Goal: Find specific page/section: Find specific page/section

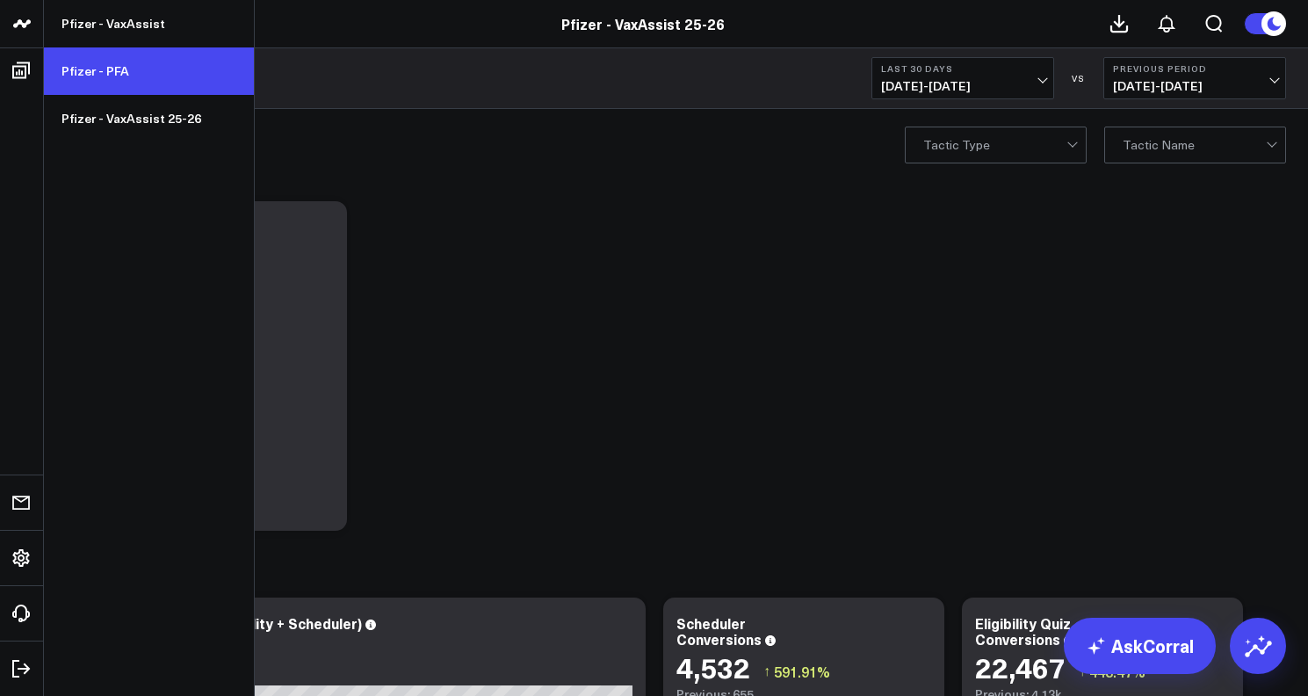
click at [134, 76] on link "Pfizer - PFA" at bounding box center [149, 70] width 210 height 47
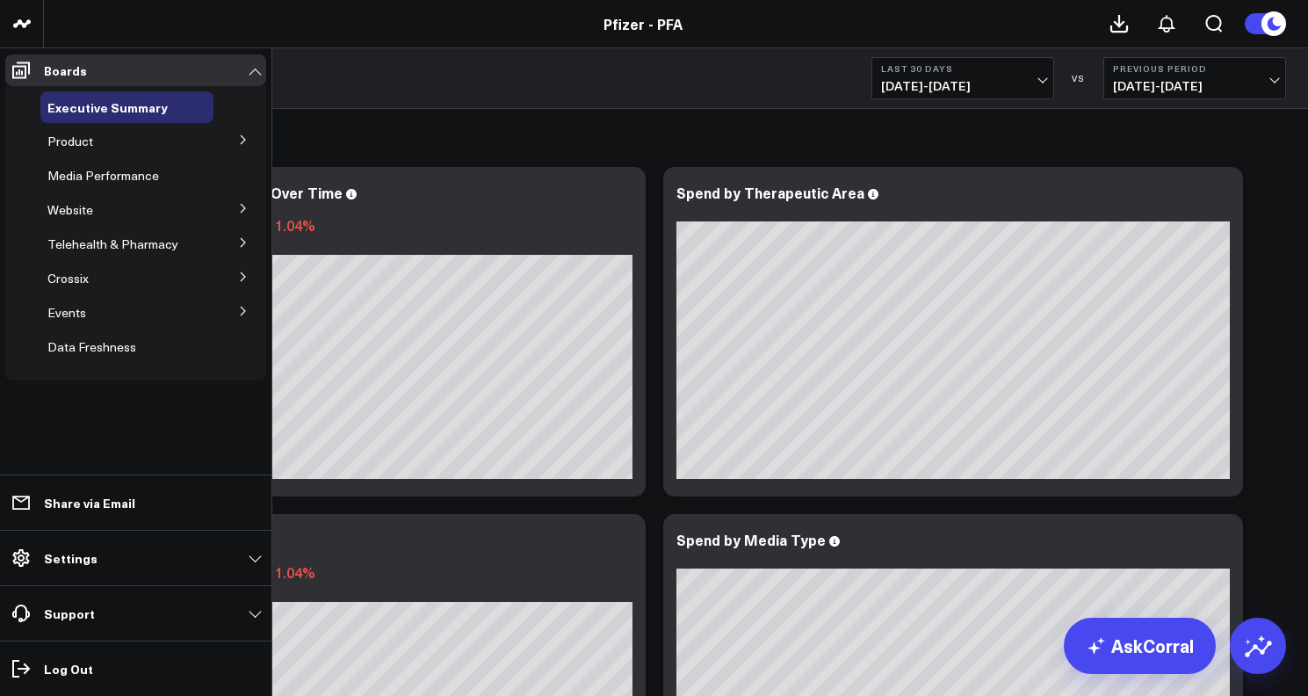
click at [239, 141] on icon at bounding box center [243, 139] width 11 height 11
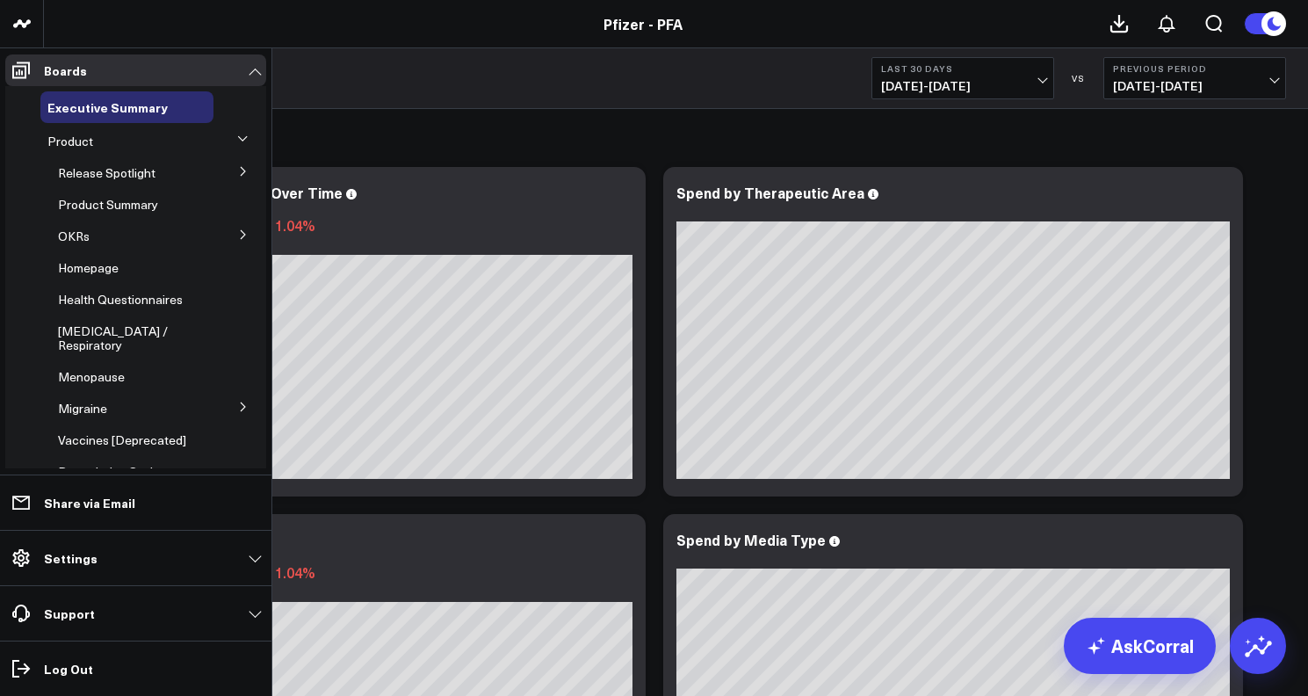
click at [232, 163] on button at bounding box center [244, 170] width 46 height 26
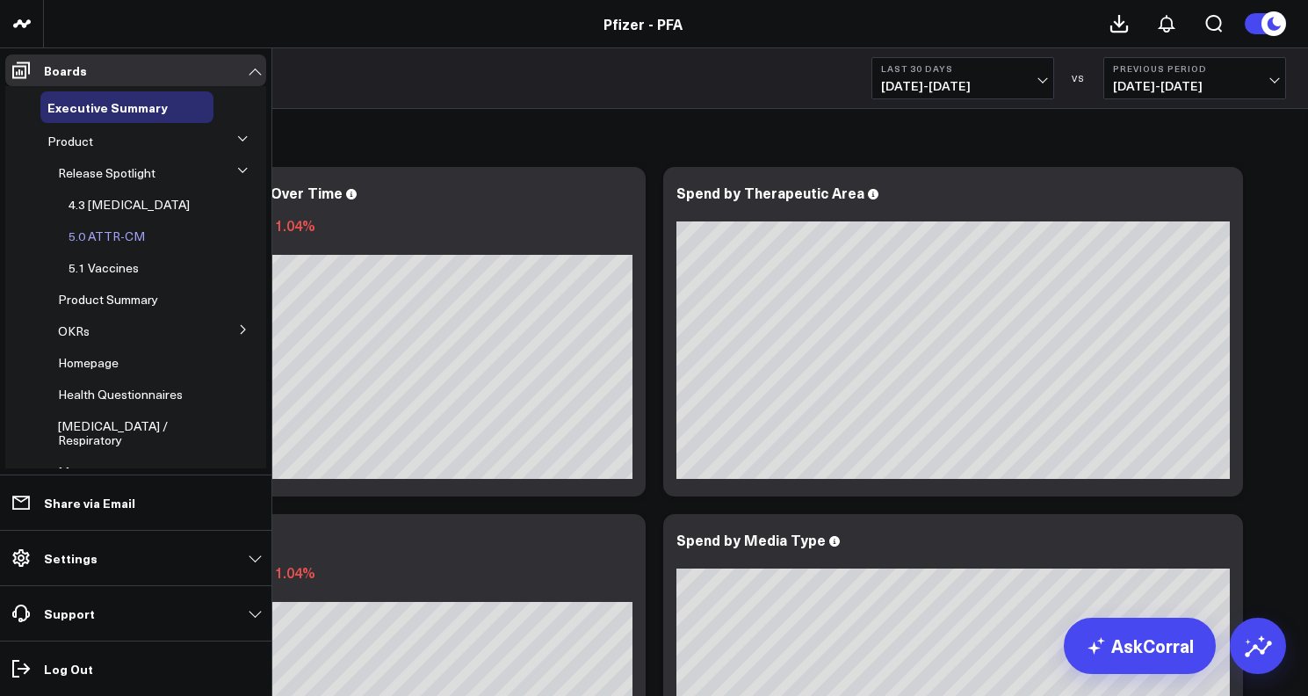
click at [104, 230] on span "5.0 ATTR-CM" at bounding box center [107, 236] width 76 height 17
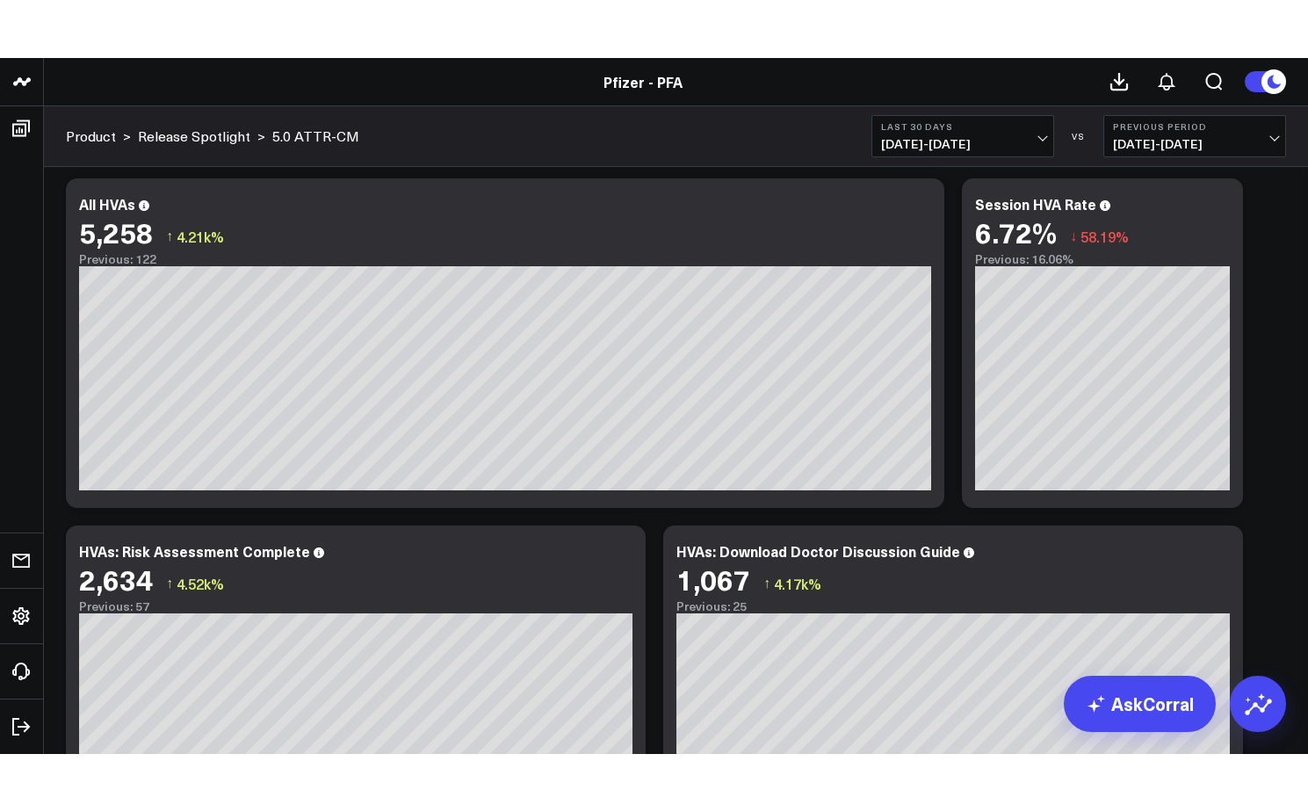
scroll to position [3928, 0]
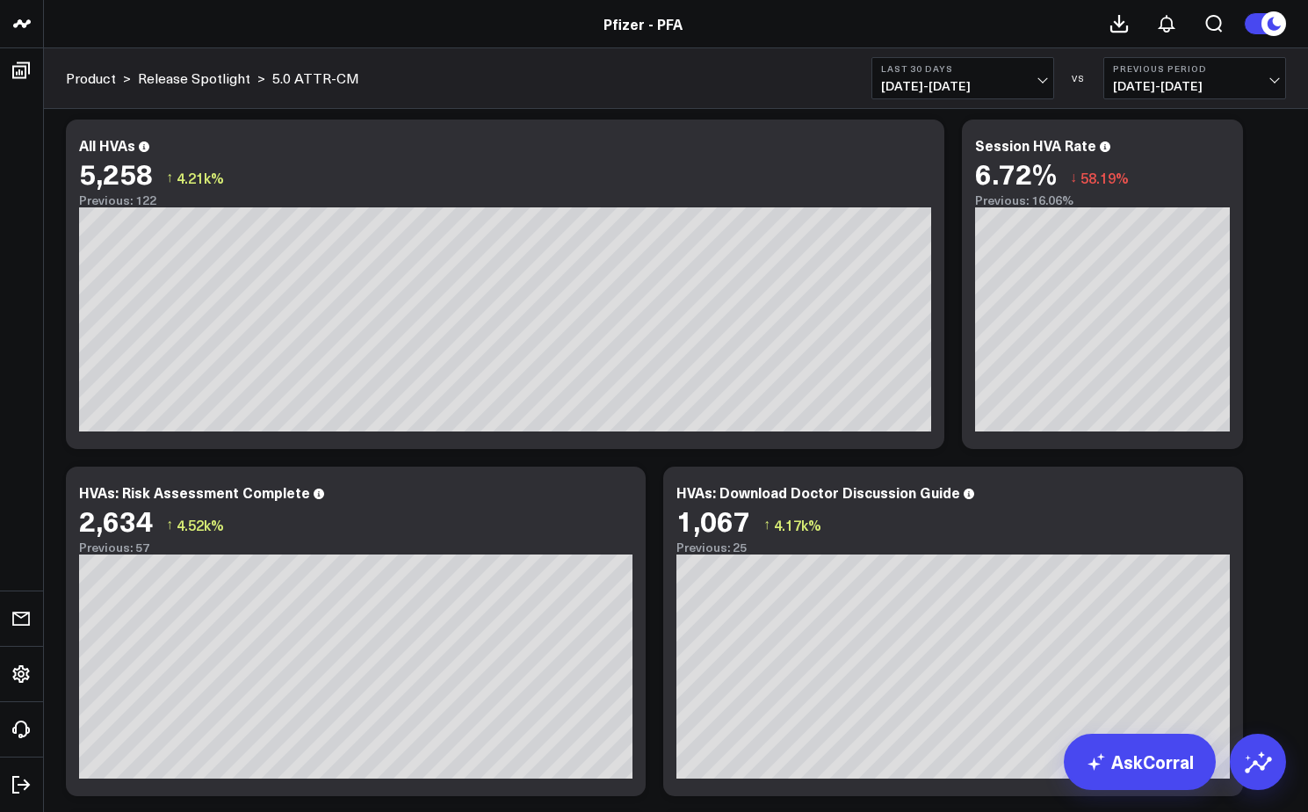
click at [1210, 85] on span "[DATE] - [DATE]" at bounding box center [1194, 86] width 163 height 14
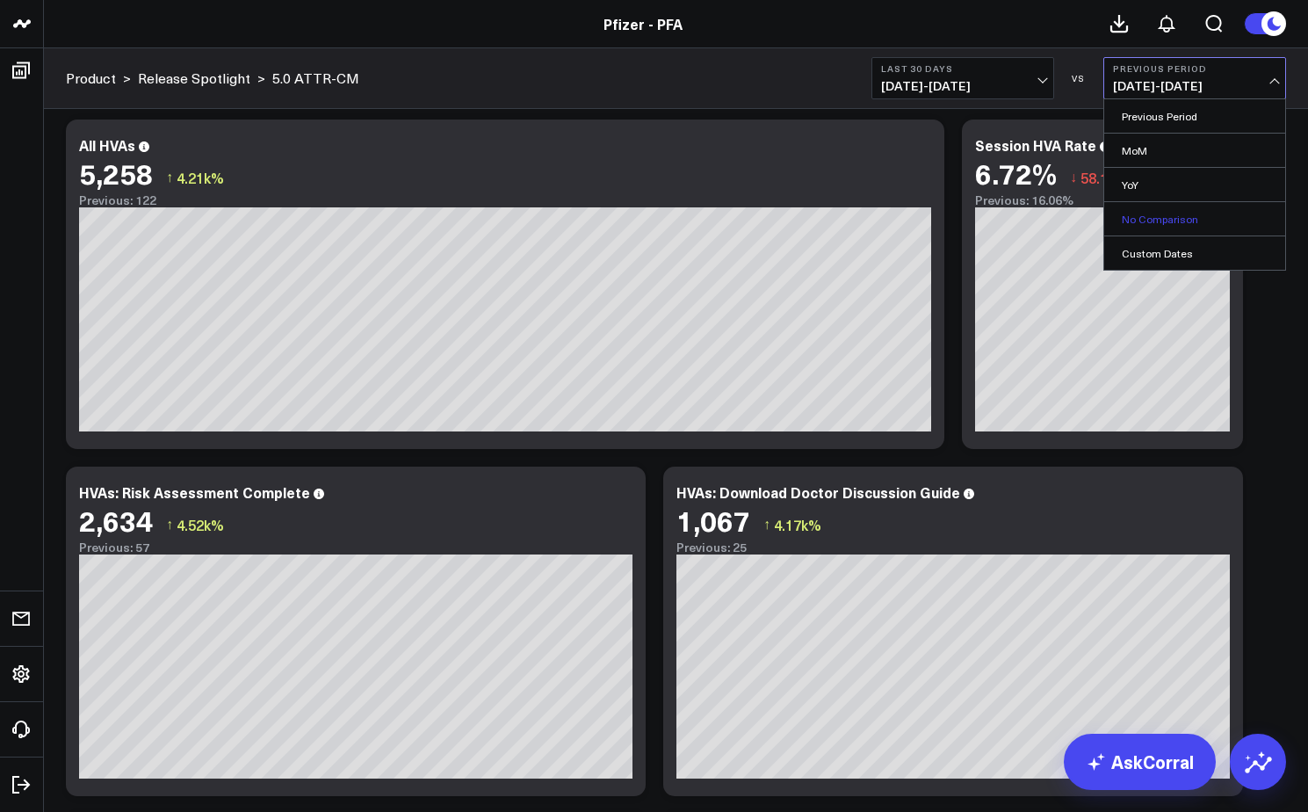
click at [1178, 214] on link "No Comparison" at bounding box center [1195, 218] width 181 height 33
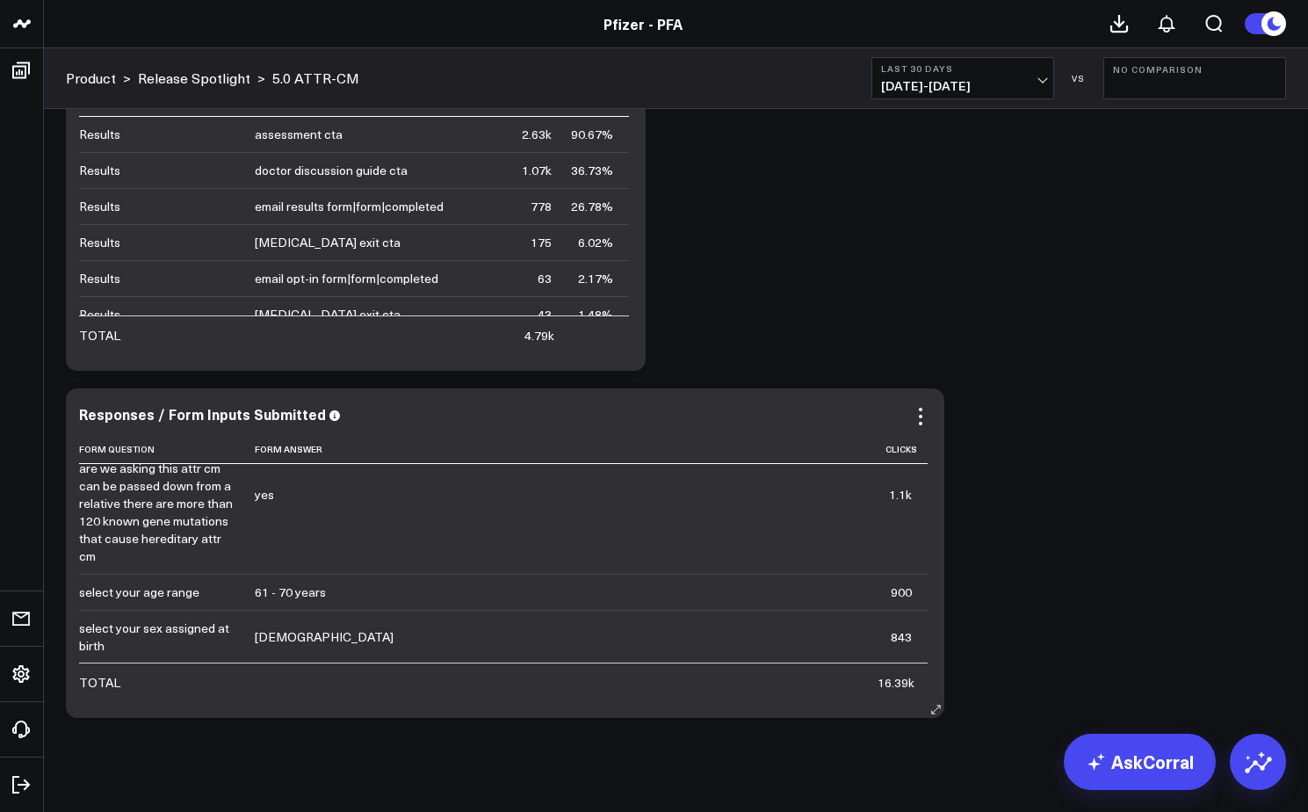
scroll to position [326, 0]
